Goal: Task Accomplishment & Management: Manage account settings

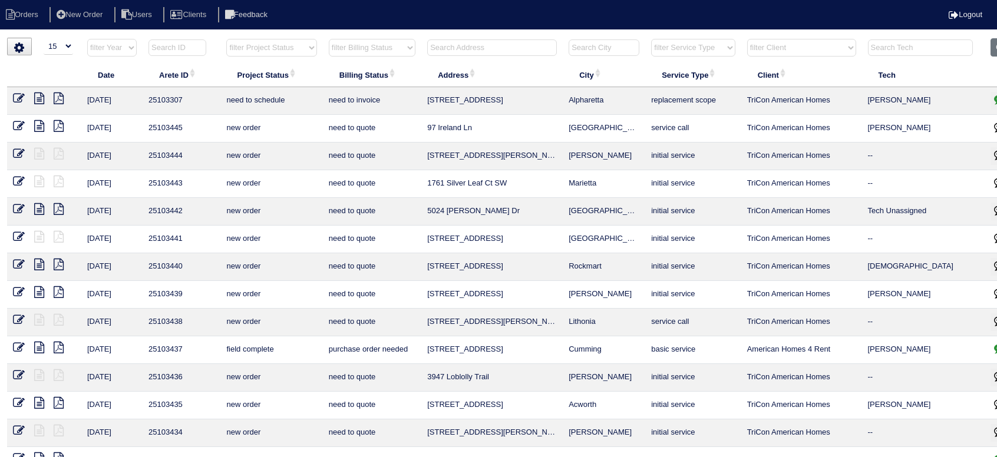
select select "15"
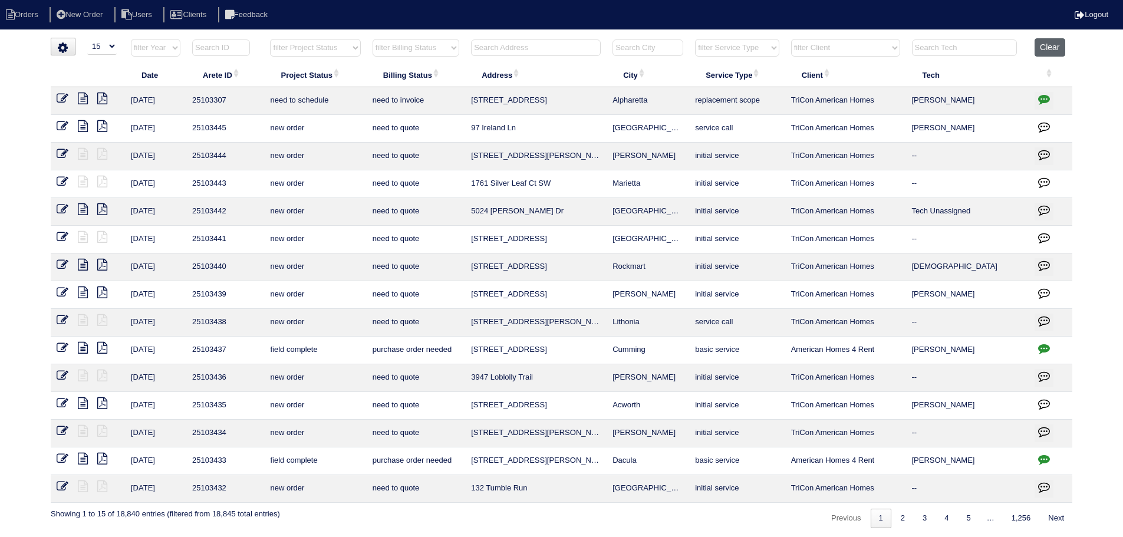
click at [996, 45] on button "Clear" at bounding box center [1049, 47] width 30 height 18
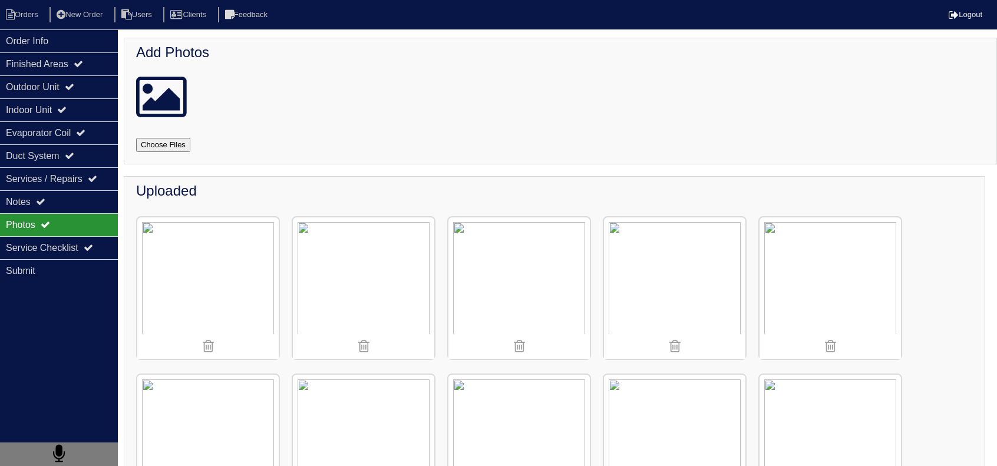
scroll to position [295, 0]
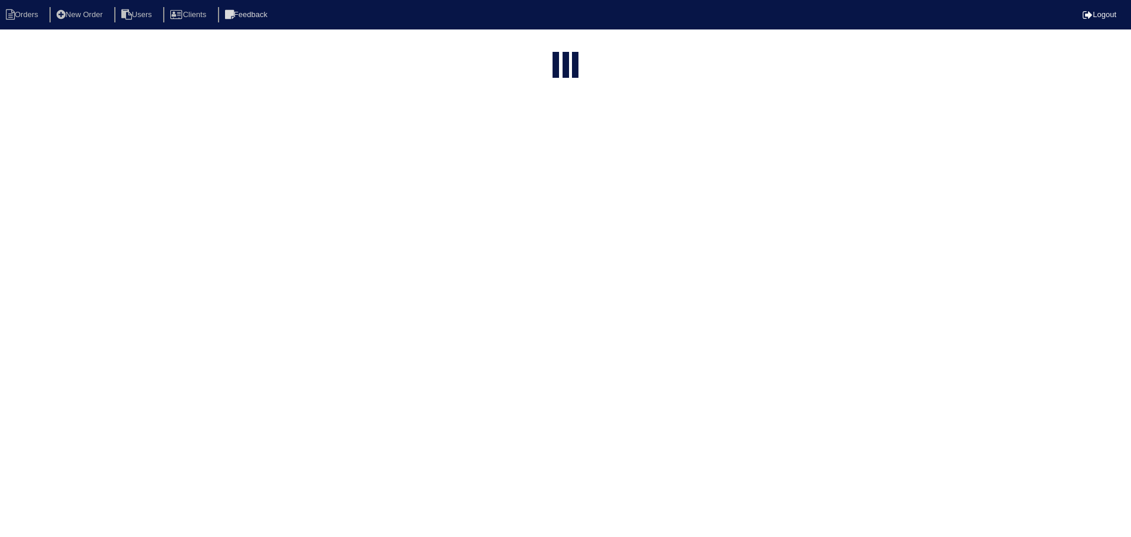
select select "15"
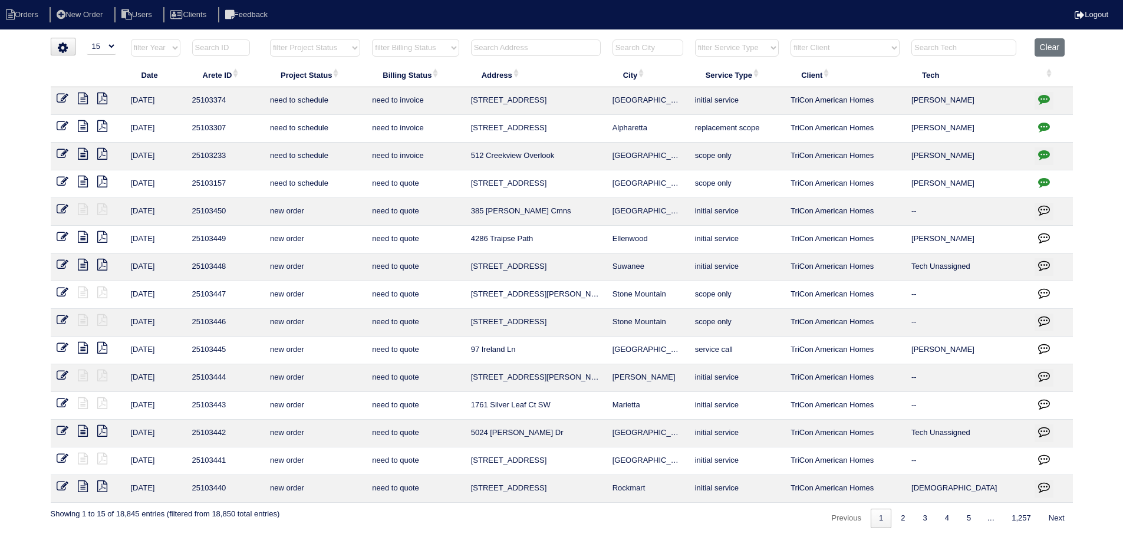
drag, startPoint x: 646, startPoint y: 351, endPoint x: 473, endPoint y: 351, distance: 173.8
click at [468, 351] on tr "9/16/25 25103445 new order need to quote 97 Ireland Ln Dallas service call TriC…" at bounding box center [562, 350] width 1022 height 28
copy tr "97 Ireland Ln Dallas"
drag, startPoint x: 682, startPoint y: 211, endPoint x: 641, endPoint y: 207, distance: 42.0
click at [641, 207] on td "[GEOGRAPHIC_DATA]" at bounding box center [647, 212] width 82 height 28
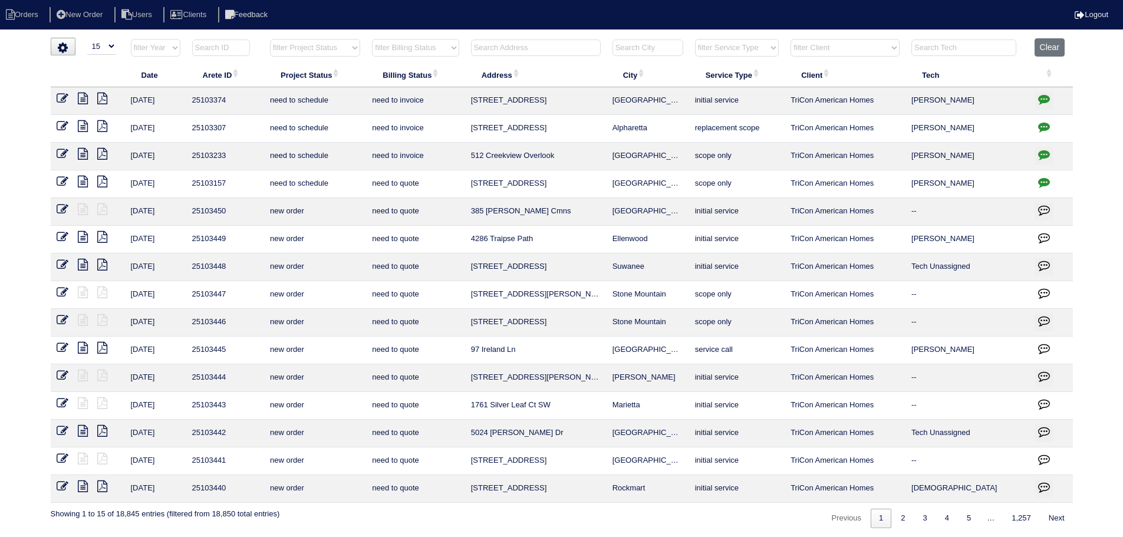
click at [656, 252] on td "Ellenwood" at bounding box center [647, 240] width 82 height 28
click at [498, 51] on input "text" at bounding box center [536, 47] width 130 height 16
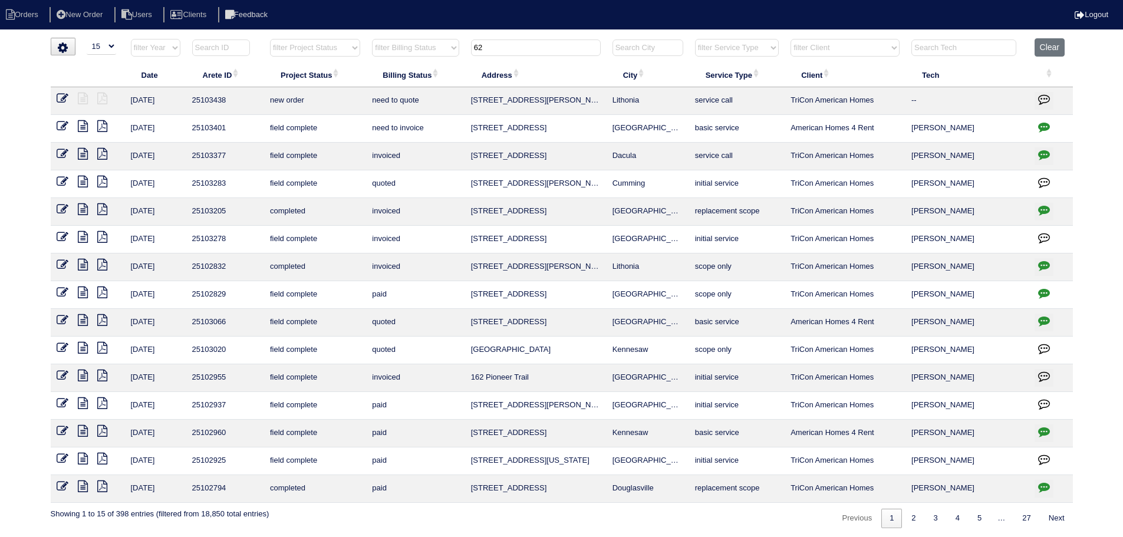
type input "62"
drag, startPoint x: 665, startPoint y: 107, endPoint x: 491, endPoint y: 101, distance: 173.3
click at [461, 105] on tr "9/16/25 25103438 new order need to quote 6276 Marbut Farms Ln Lithonia service …" at bounding box center [562, 101] width 1022 height 28
copy tr "6276 Marbut Farms Ln Lithonia"
click at [1042, 49] on button "Clear" at bounding box center [1049, 47] width 30 height 18
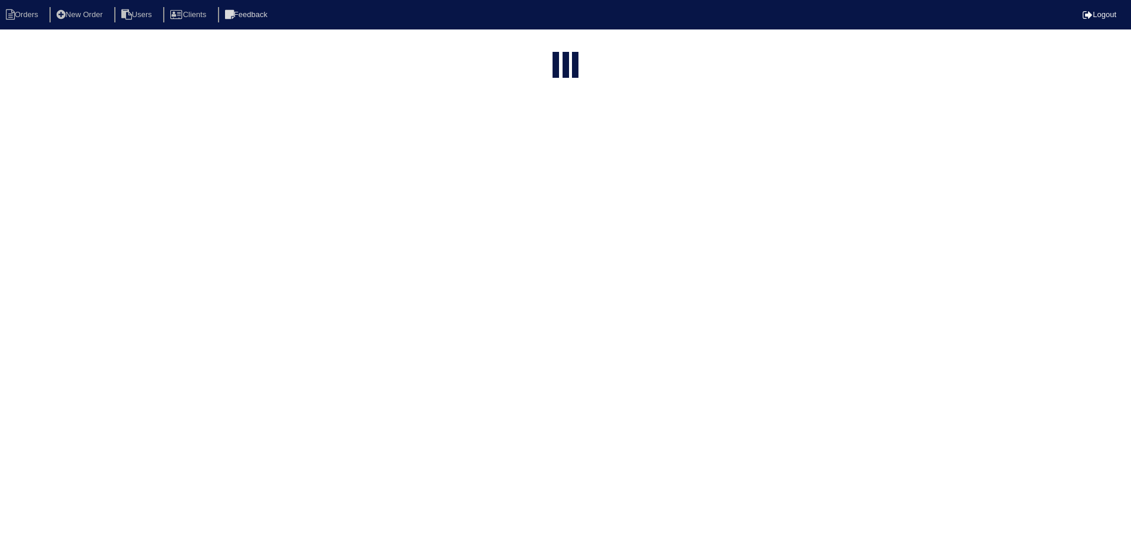
select select "15"
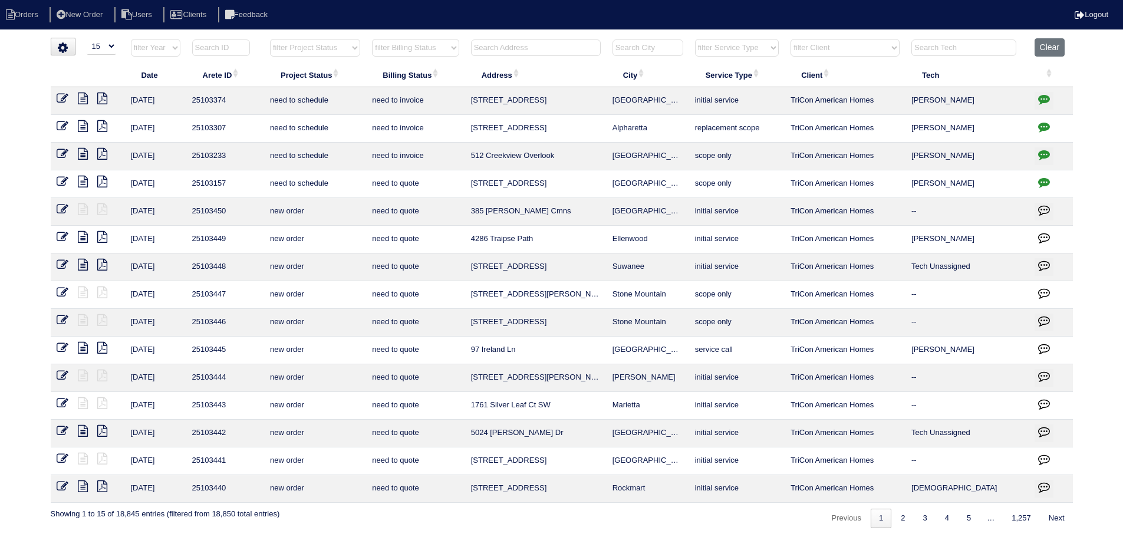
click at [739, 42] on select "filter Service Type -- Any Service Type -- initial service basic service mainte…" at bounding box center [737, 48] width 84 height 18
click at [695, 39] on select "filter Service Type -- Any Service Type -- initial service basic service mainte…" at bounding box center [737, 48] width 84 height 18
select select "maintenance call"
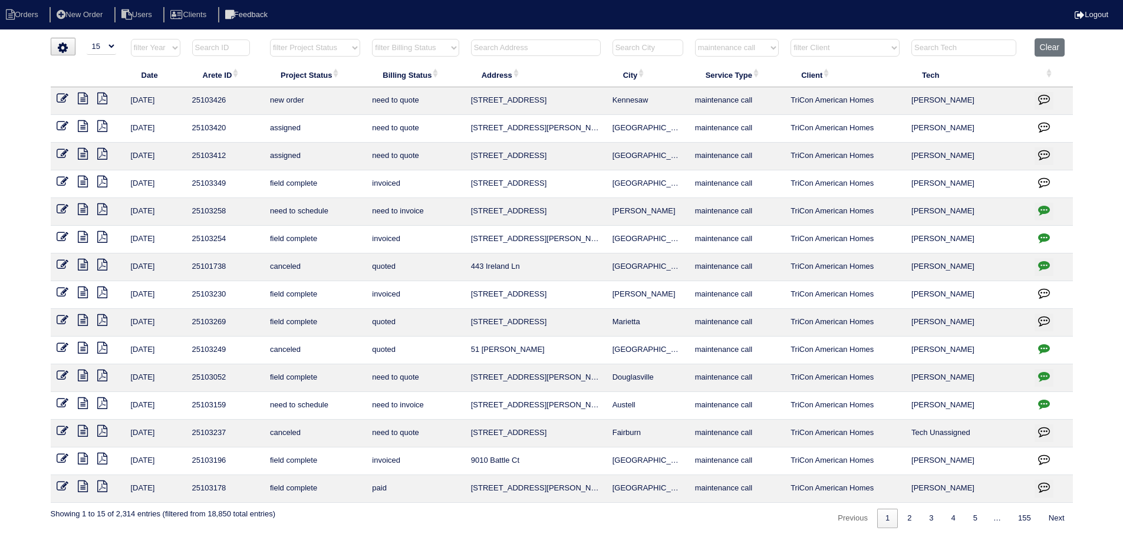
click at [82, 126] on icon at bounding box center [83, 126] width 10 height 12
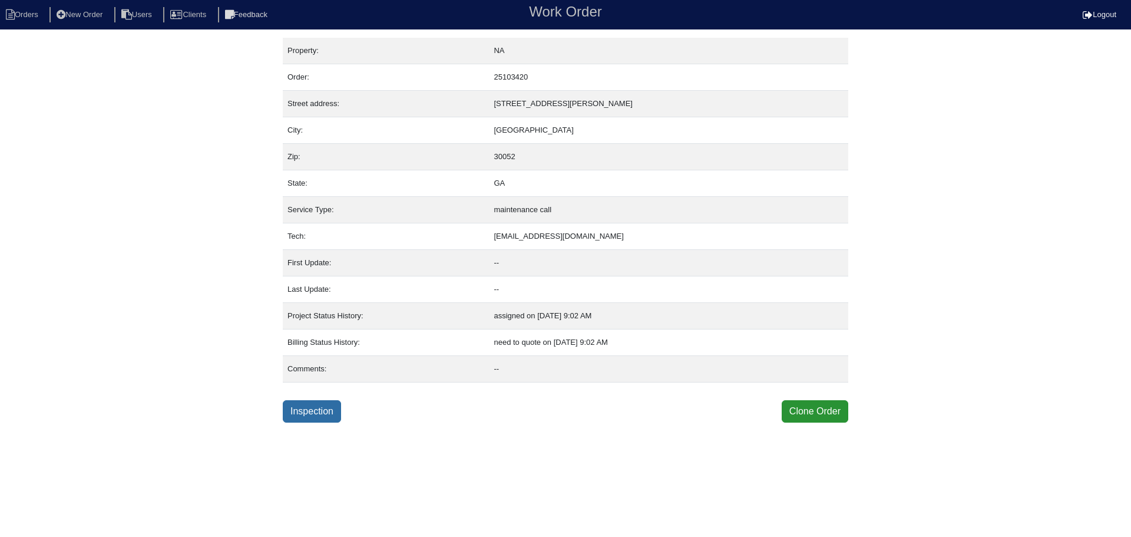
click at [315, 411] on link "Inspection" at bounding box center [312, 411] width 58 height 22
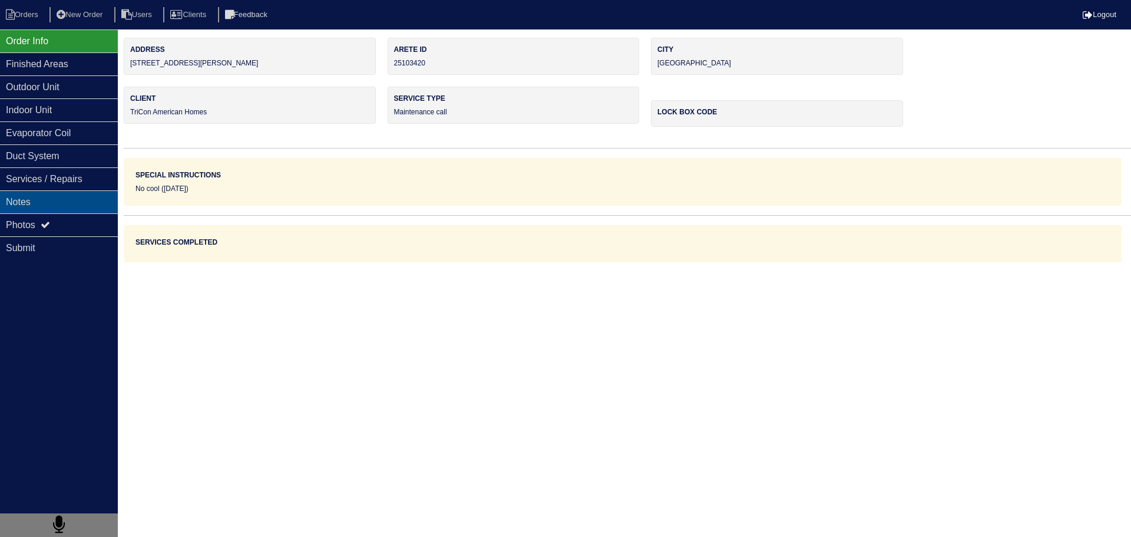
click at [88, 194] on div "Notes" at bounding box center [59, 201] width 118 height 23
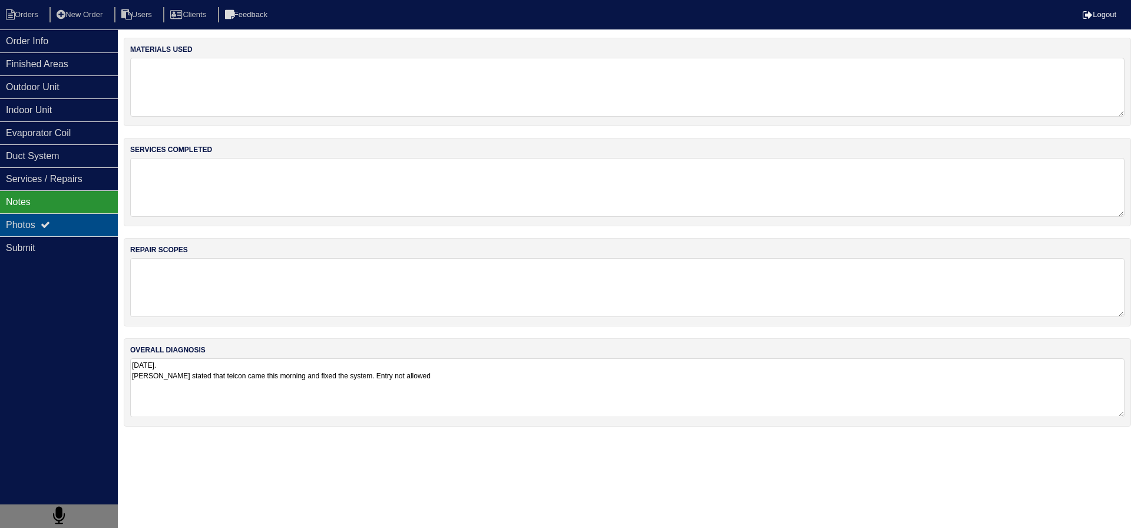
click at [86, 216] on div "Photos" at bounding box center [59, 224] width 118 height 23
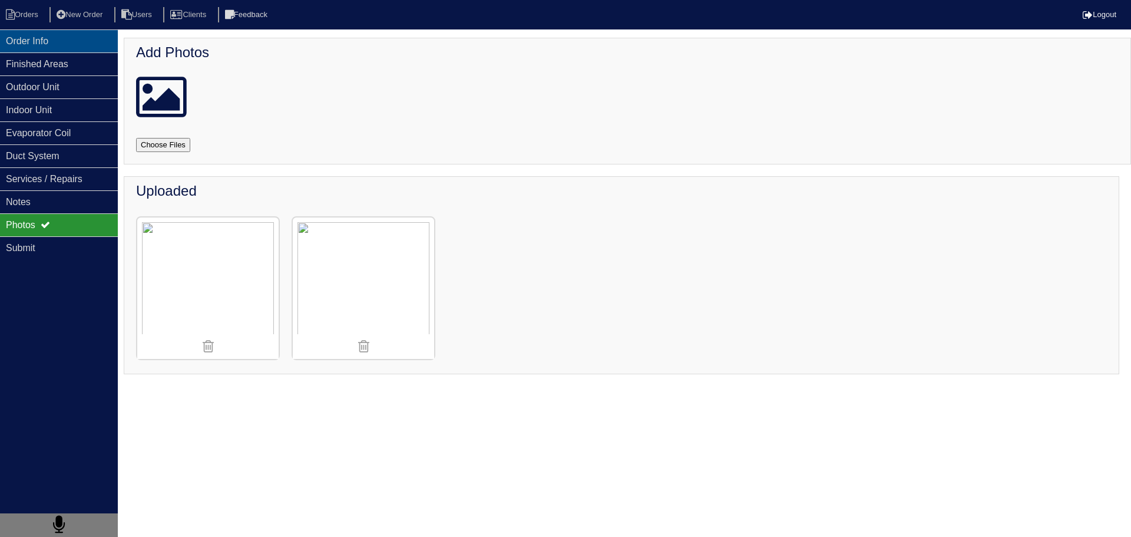
click at [97, 31] on div "Order Info" at bounding box center [59, 40] width 118 height 23
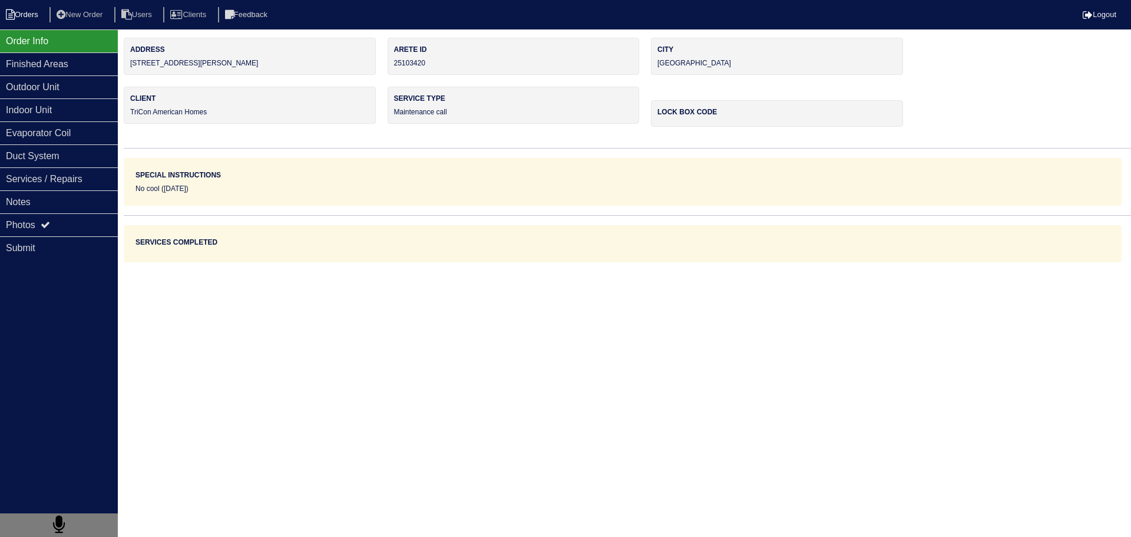
click at [15, 18] on li "Orders" at bounding box center [24, 15] width 48 height 16
select select "15"
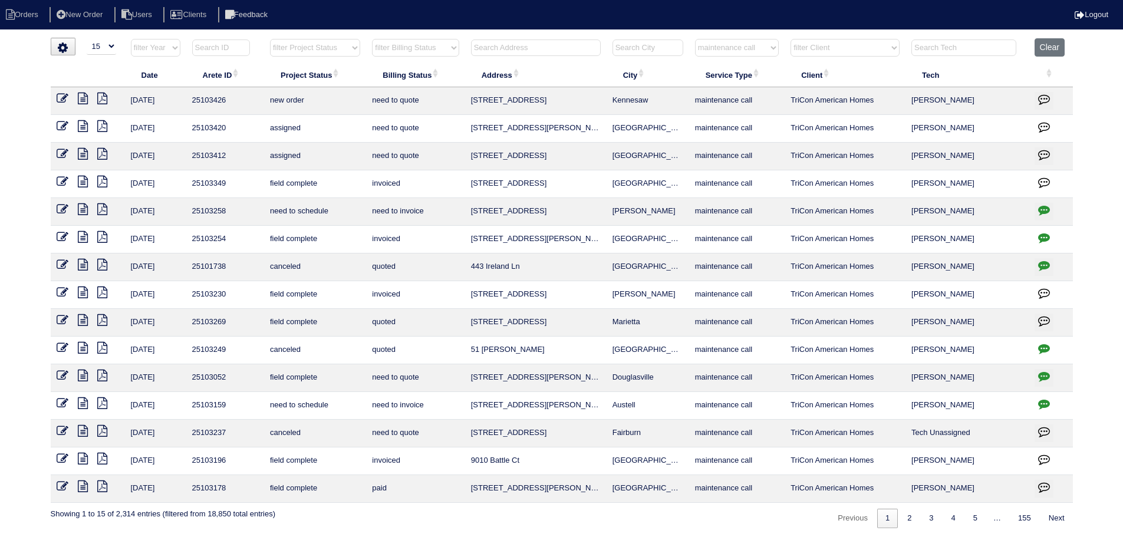
click at [721, 52] on select "filter Service Type -- Any Service Type -- initial service basic service mainte…" at bounding box center [737, 48] width 84 height 18
click at [695, 39] on select "filter Service Type -- Any Service Type -- initial service basic service mainte…" at bounding box center [737, 48] width 84 height 18
select select "service call"
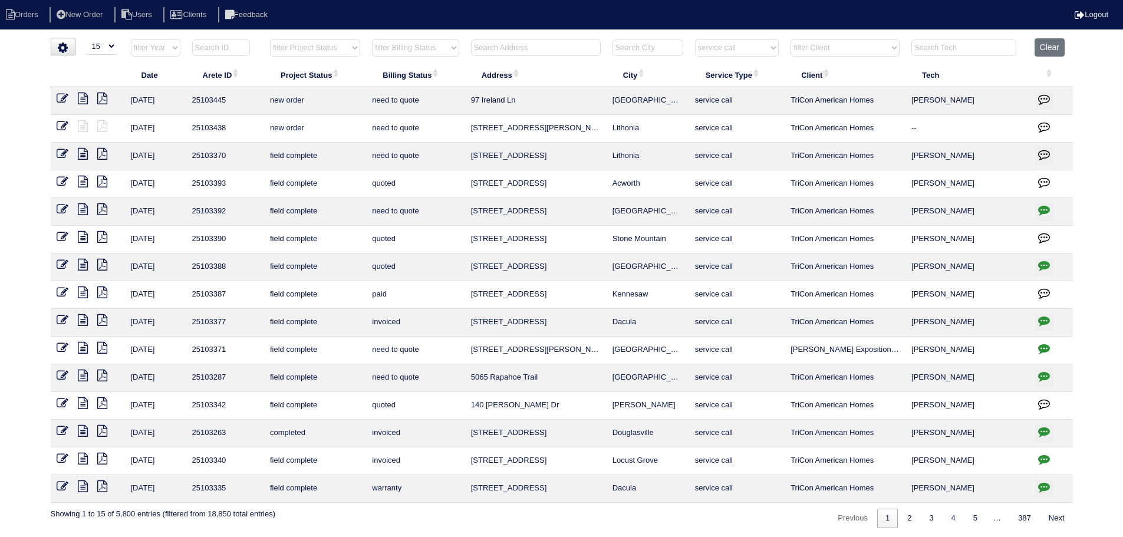
click at [84, 151] on icon at bounding box center [83, 154] width 10 height 12
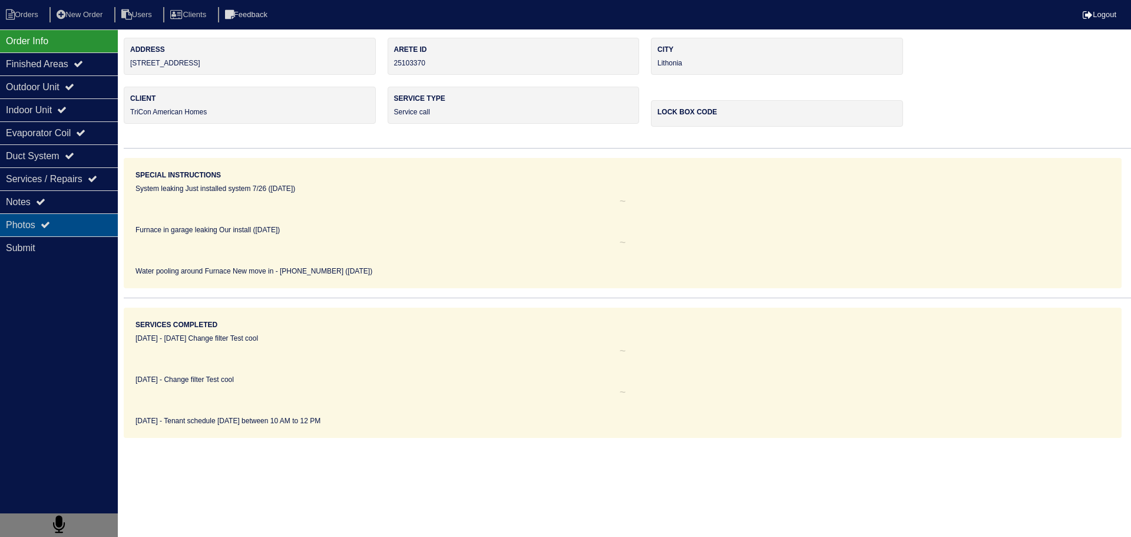
click at [80, 219] on div "Photos" at bounding box center [59, 224] width 118 height 23
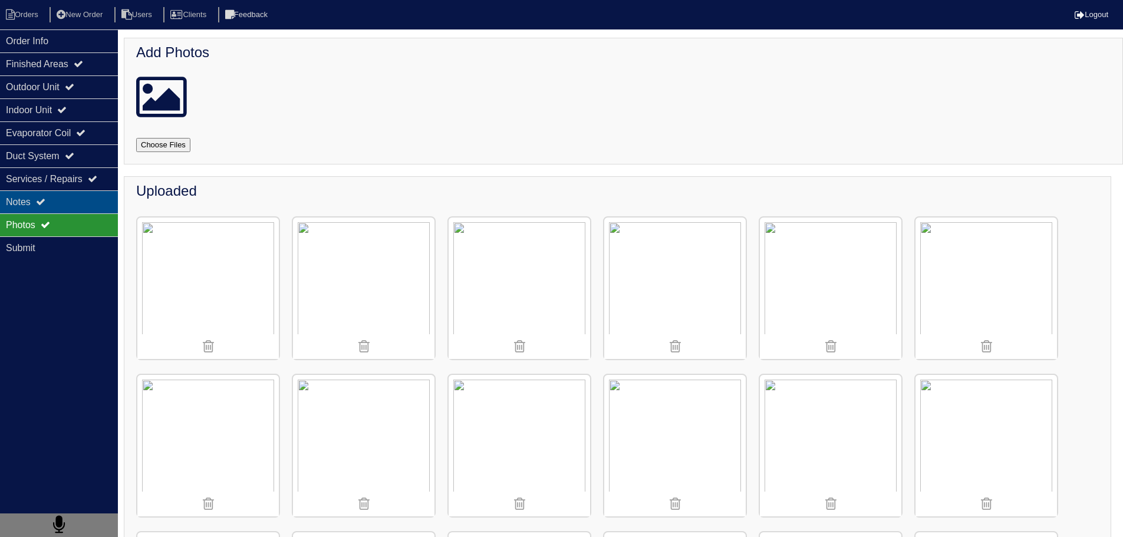
click at [78, 212] on div "Notes" at bounding box center [59, 201] width 118 height 23
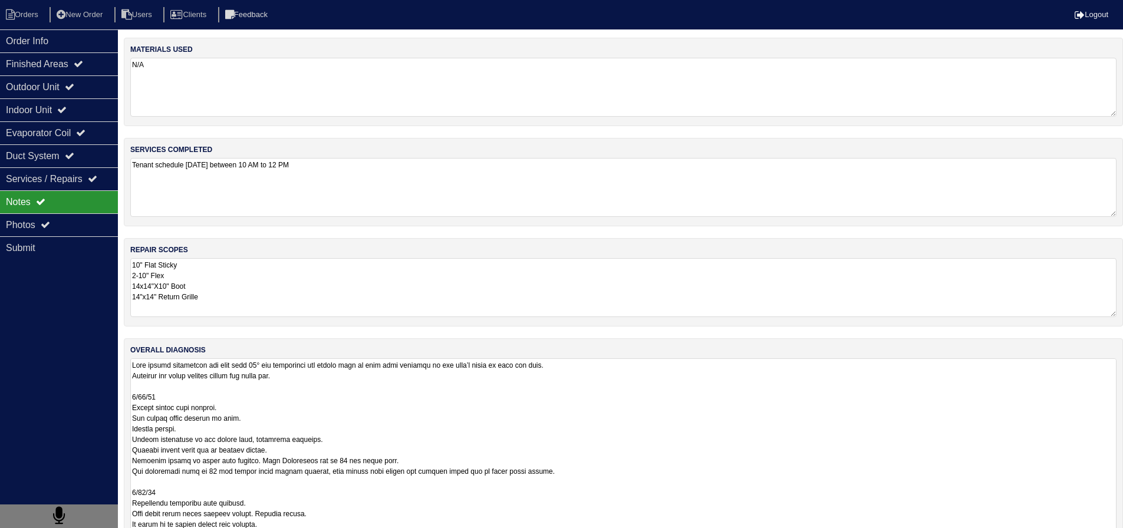
click at [259, 387] on textarea at bounding box center [623, 507] width 986 height 299
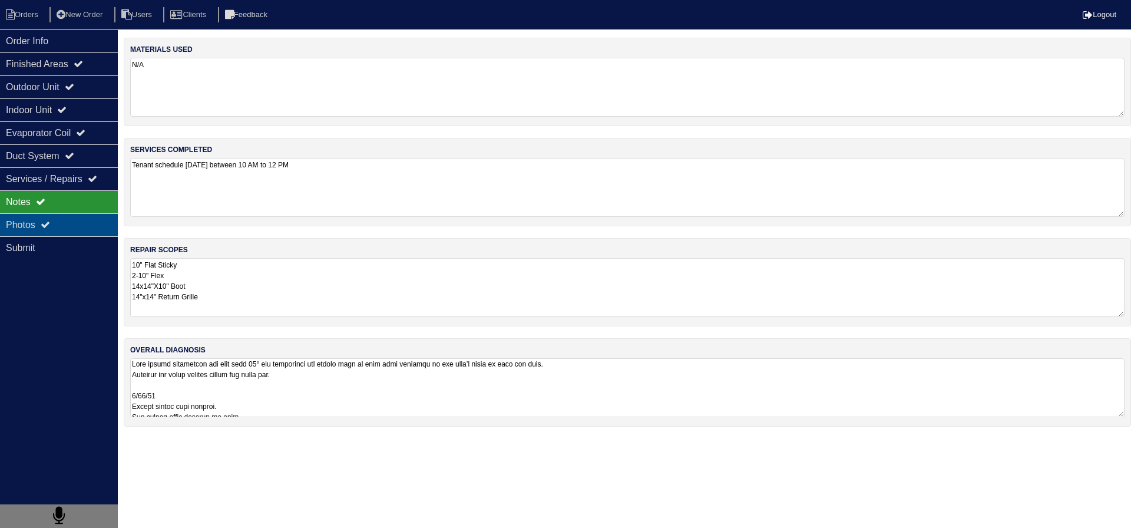
click at [28, 226] on div "Photos" at bounding box center [59, 224] width 118 height 23
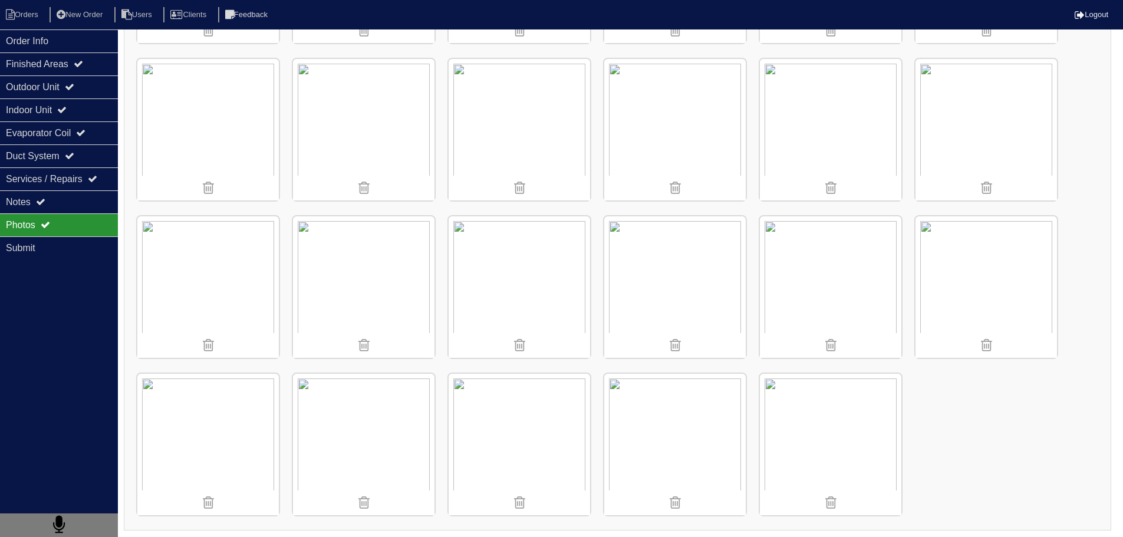
scroll to position [946, 0]
click at [39, 217] on div "Photos" at bounding box center [59, 224] width 118 height 23
click at [45, 204] on icon at bounding box center [40, 201] width 9 height 9
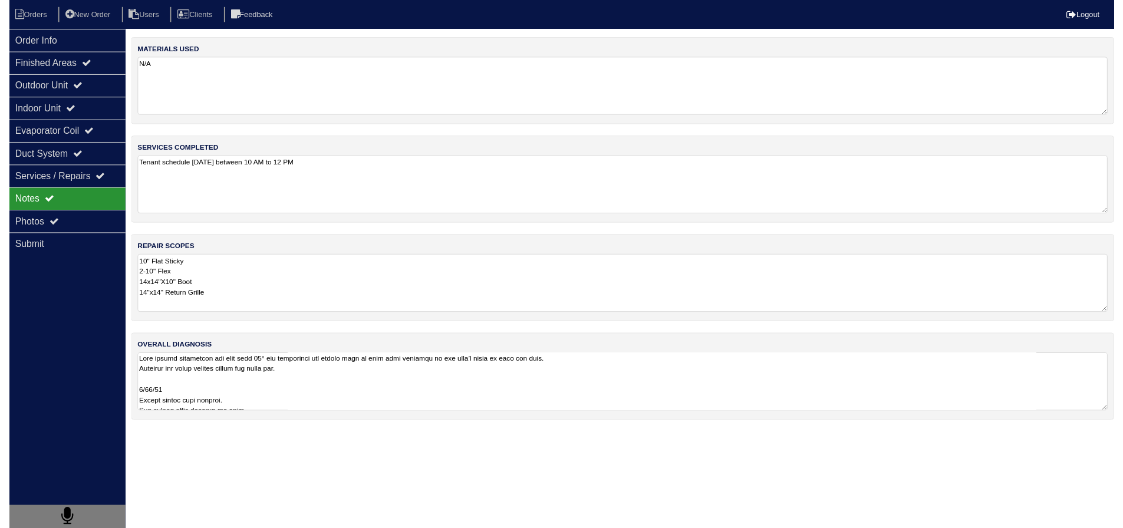
scroll to position [0, 0]
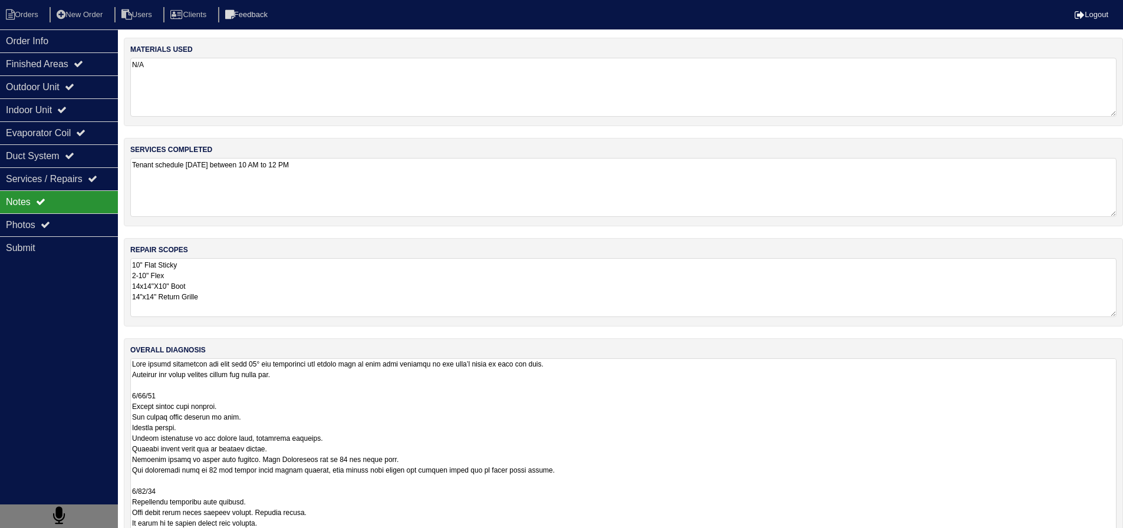
click at [250, 381] on textarea at bounding box center [623, 507] width 986 height 299
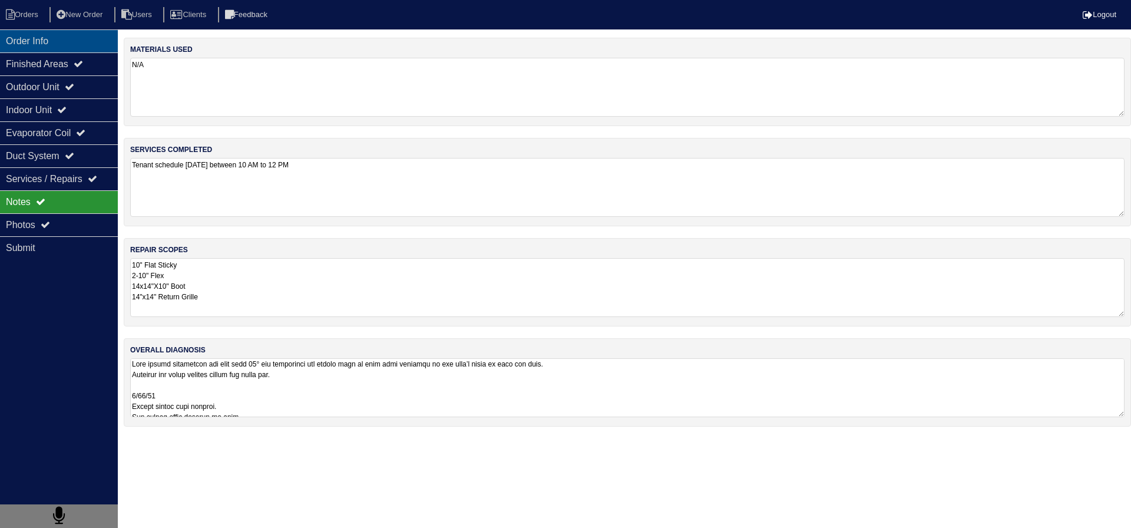
click at [57, 40] on div "Order Info" at bounding box center [59, 40] width 118 height 23
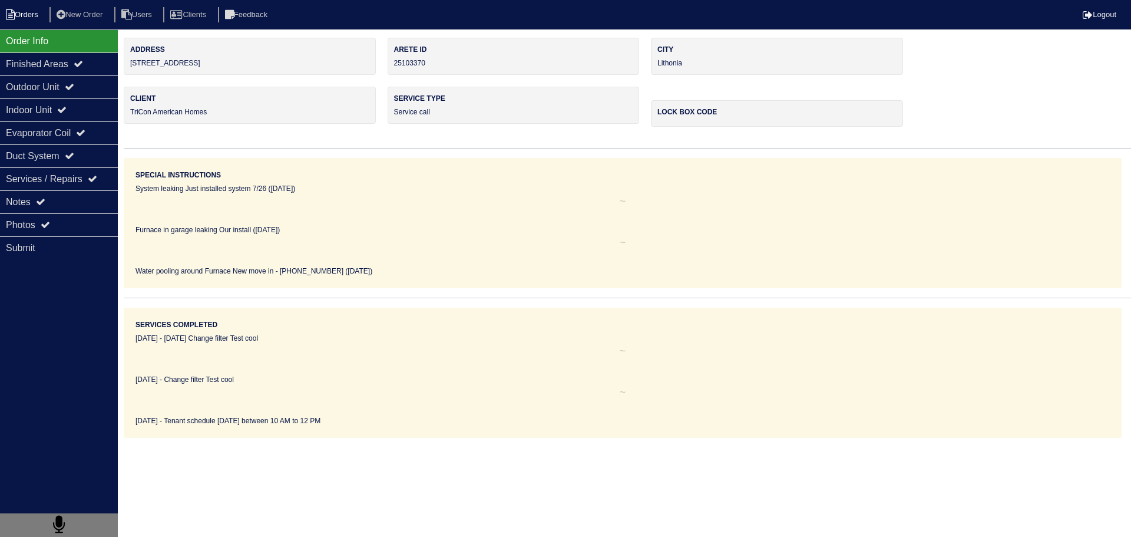
click at [29, 12] on li "Orders" at bounding box center [24, 15] width 48 height 16
select select "15"
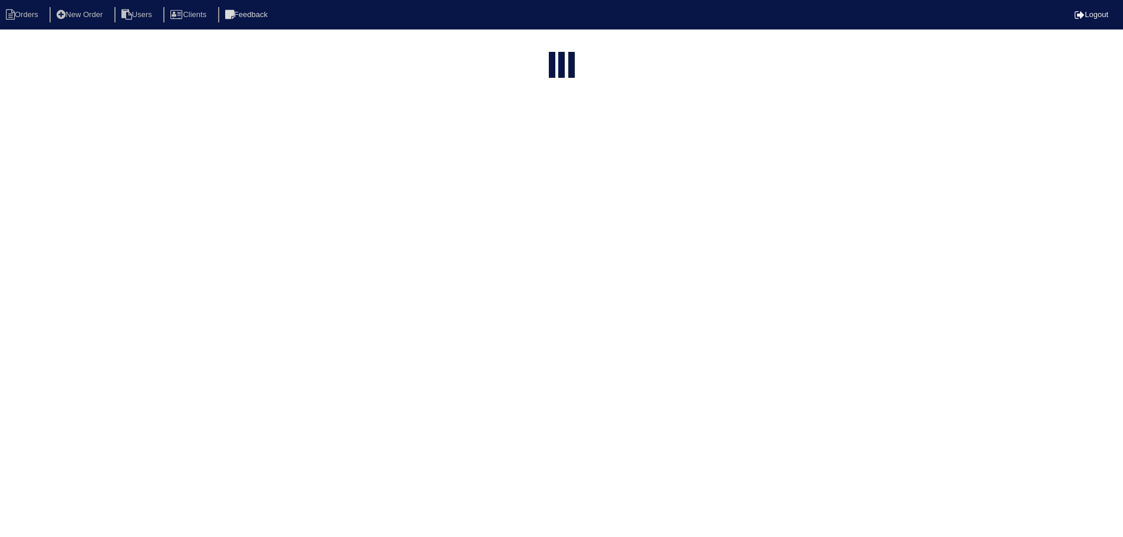
select select "service call"
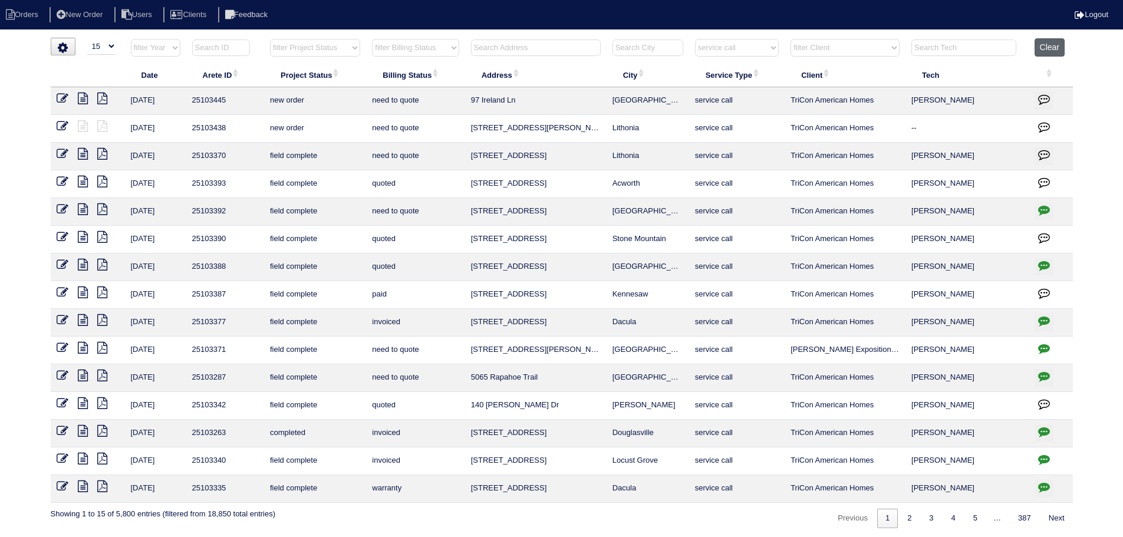
click at [1047, 49] on button "Clear" at bounding box center [1049, 47] width 30 height 18
select select
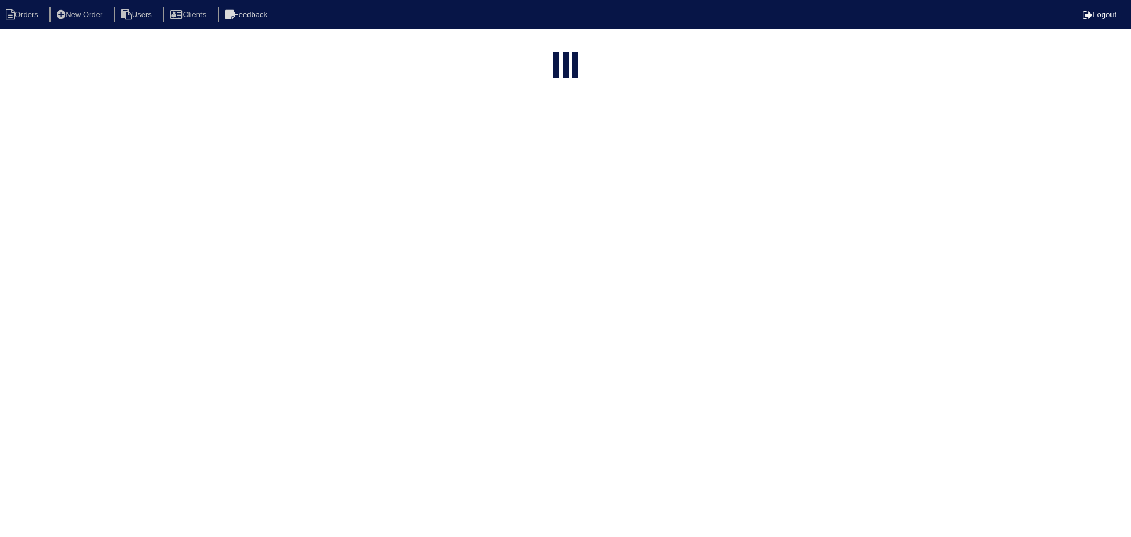
select select "15"
click at [307, 49] on html "Orders New Order Users Clients Feedback Logout Orders New Order Users Clients M…" at bounding box center [561, 270] width 1123 height 540
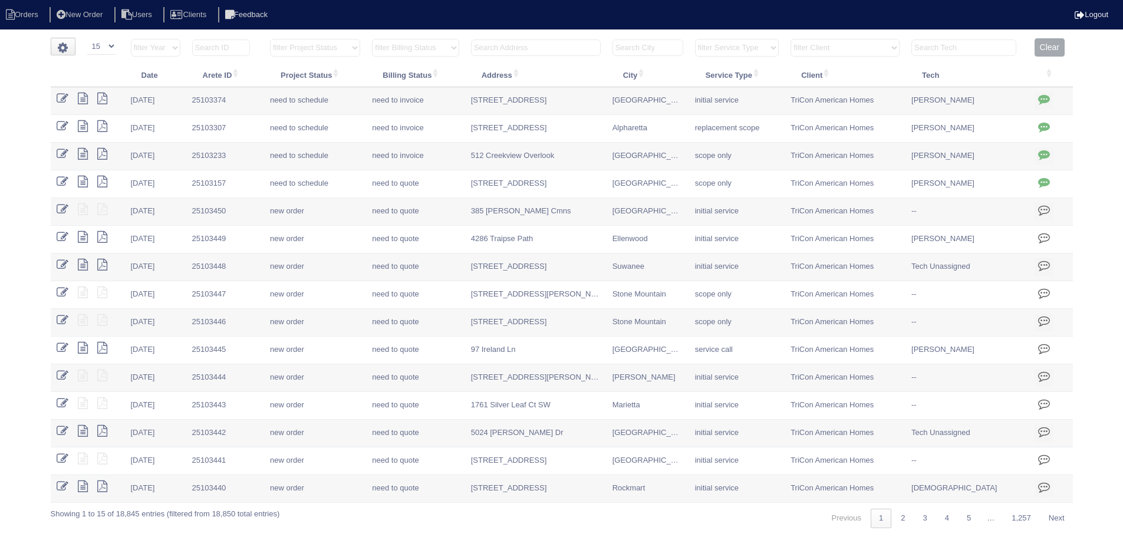
click at [308, 50] on select "filter Project Status -- Any Project Status -- new order assigned in progress f…" at bounding box center [315, 48] width 90 height 18
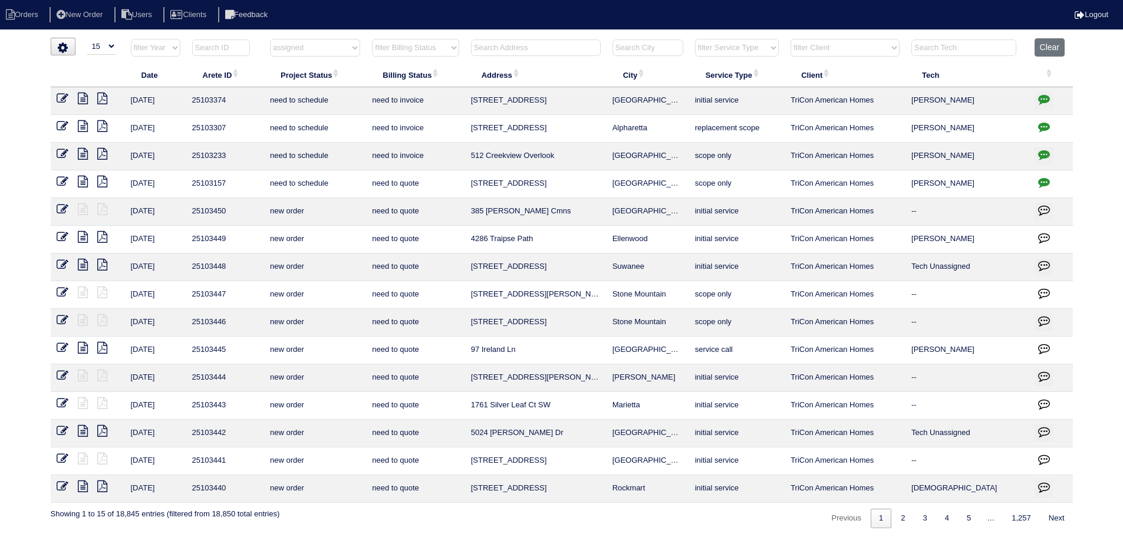
click at [270, 39] on select "filter Project Status -- Any Project Status -- new order assigned in progress f…" at bounding box center [315, 48] width 90 height 18
select select "assigned"
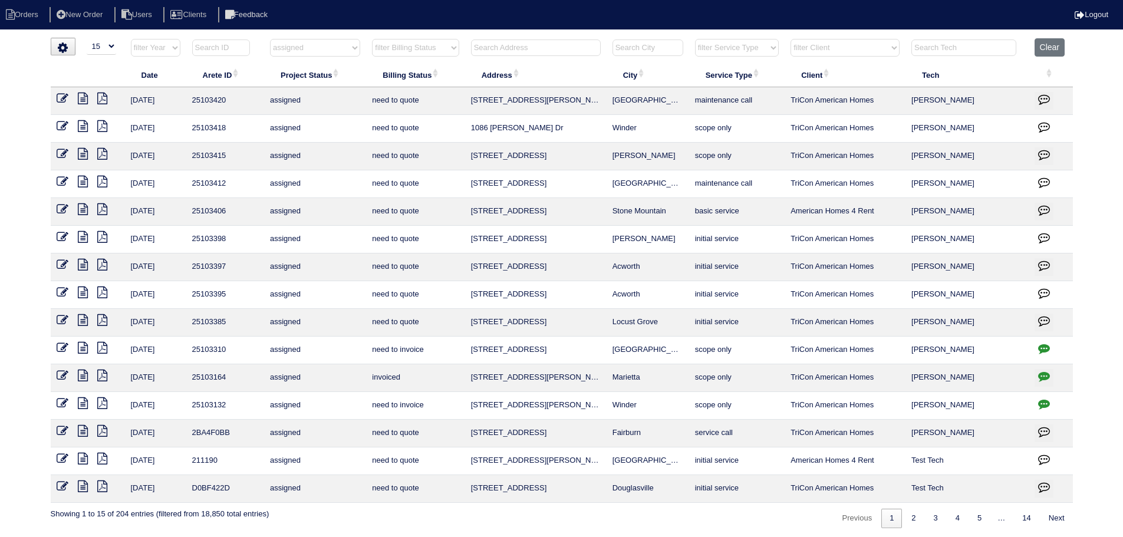
click at [88, 321] on link at bounding box center [87, 321] width 19 height 9
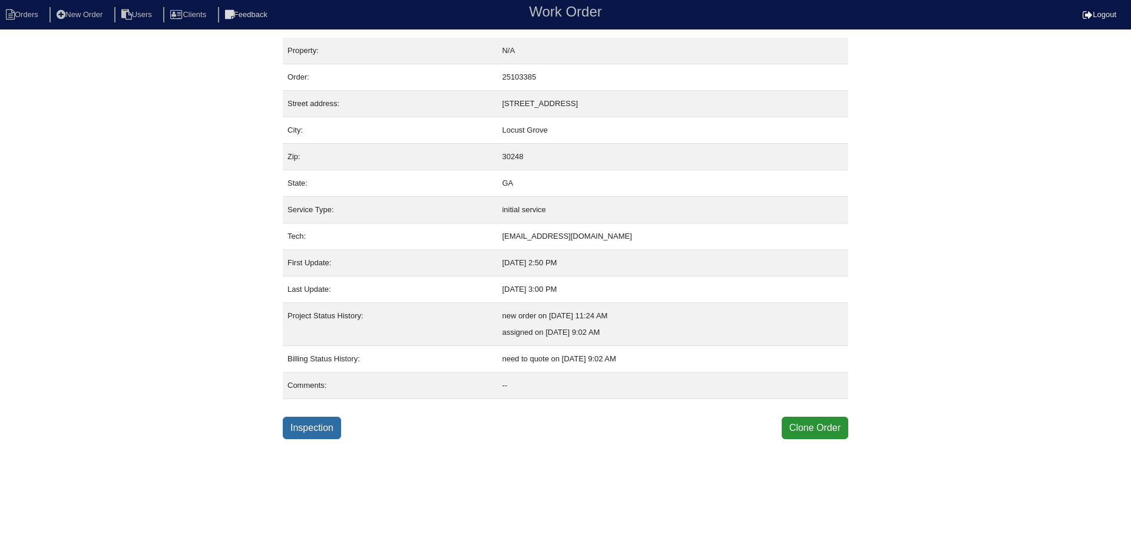
click at [321, 430] on link "Inspection" at bounding box center [312, 428] width 58 height 22
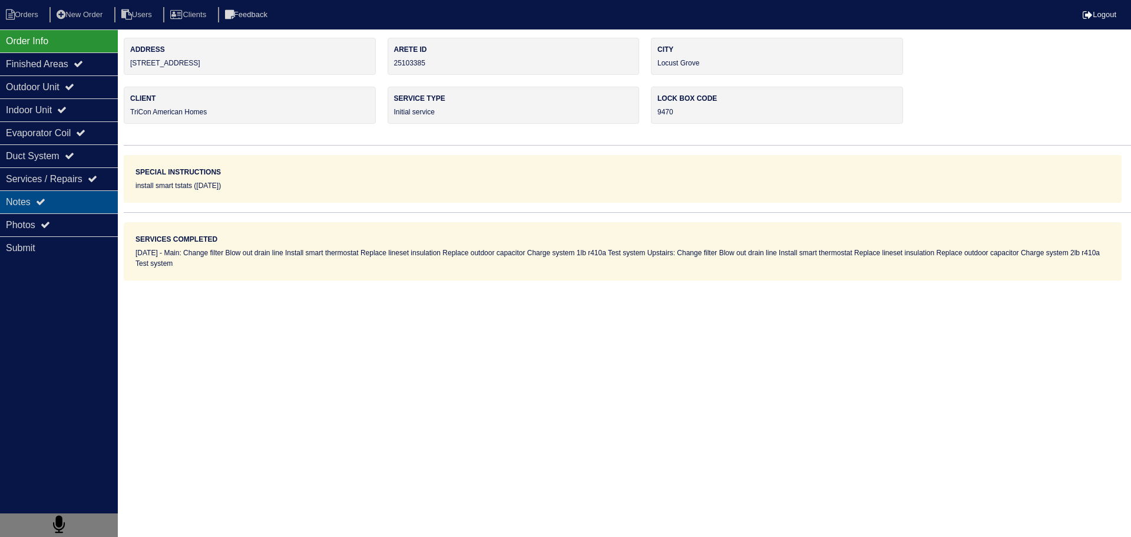
click at [97, 210] on div "Notes" at bounding box center [59, 201] width 118 height 23
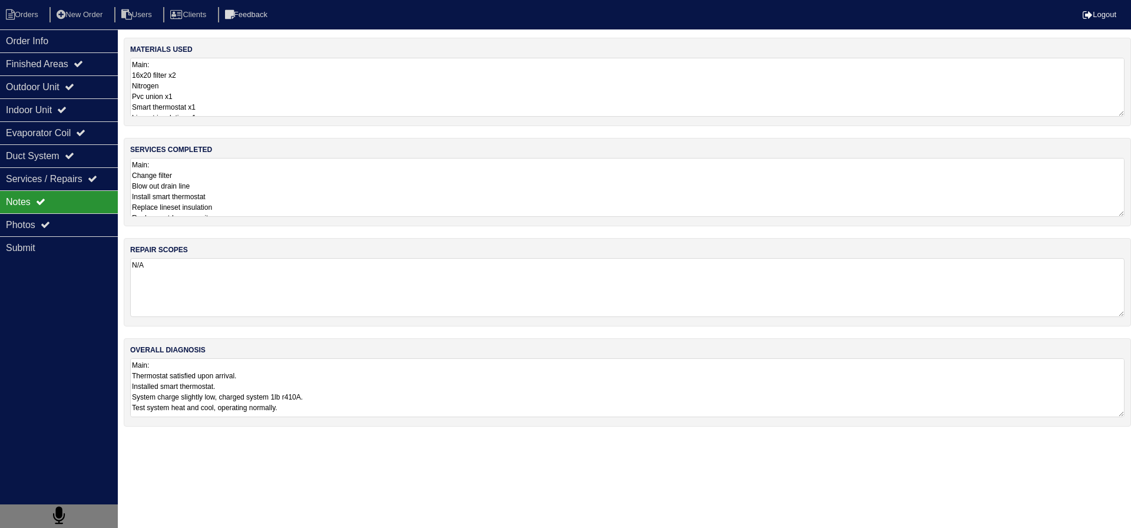
click at [36, 29] on nav "Orders New Order Users Clients Feedback Logout" at bounding box center [565, 14] width 1131 height 29
click at [28, 14] on li "Orders" at bounding box center [24, 15] width 48 height 16
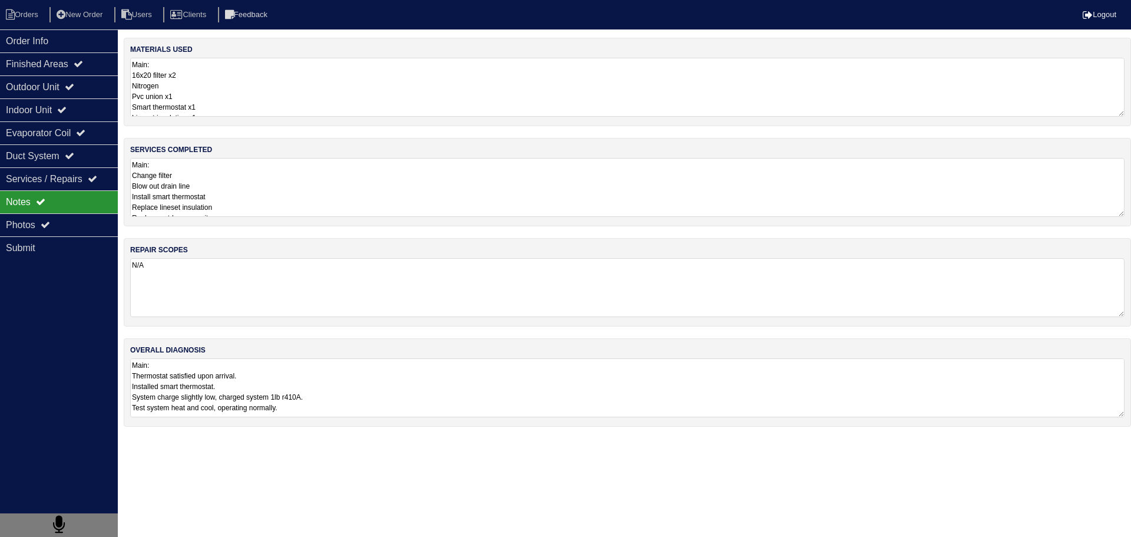
select select "15"
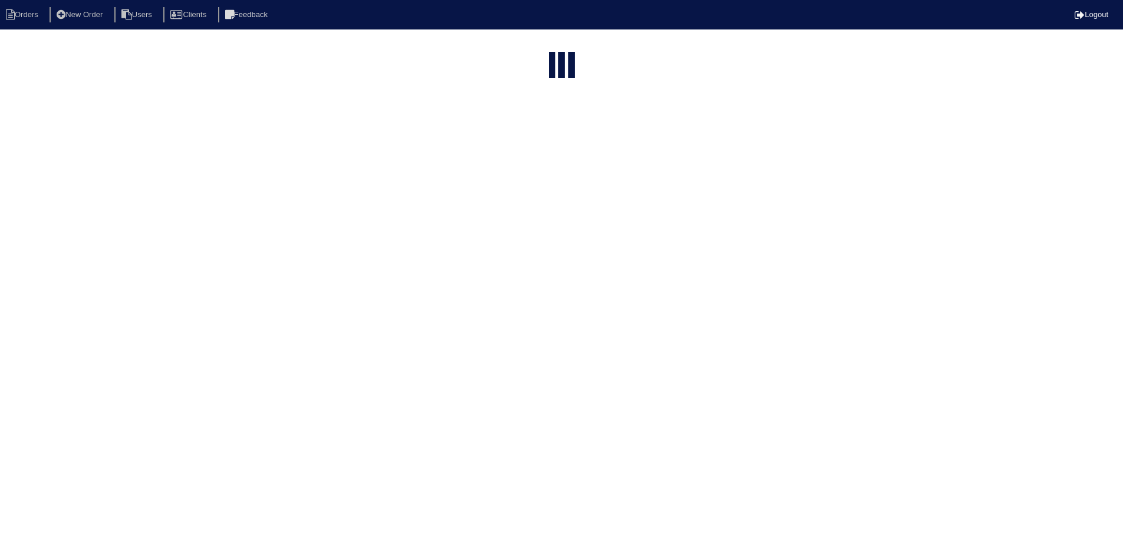
select select "assigned"
